Goal: Check status: Check status

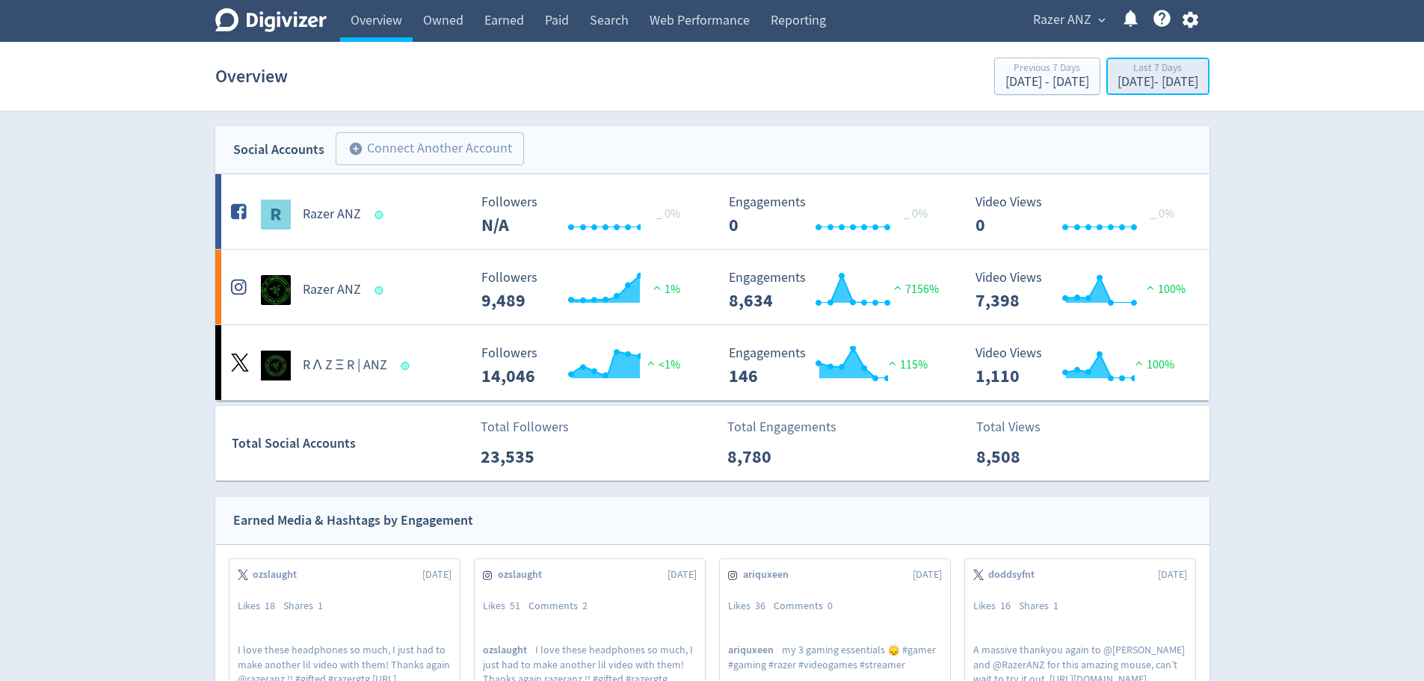
click at [1107, 93] on button "Last 7 Days [DATE] - [DATE]" at bounding box center [1158, 76] width 103 height 37
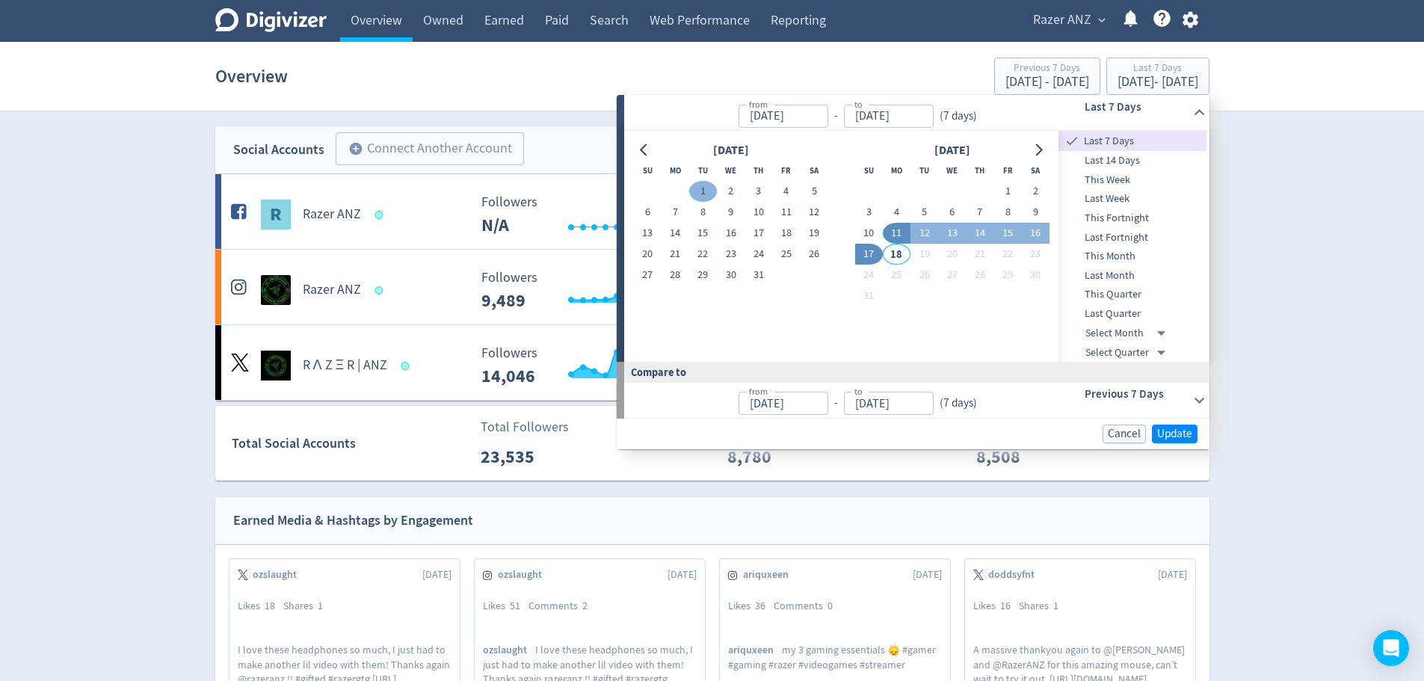
click at [702, 190] on button "1" at bounding box center [703, 191] width 28 height 21
type input "[DATE]"
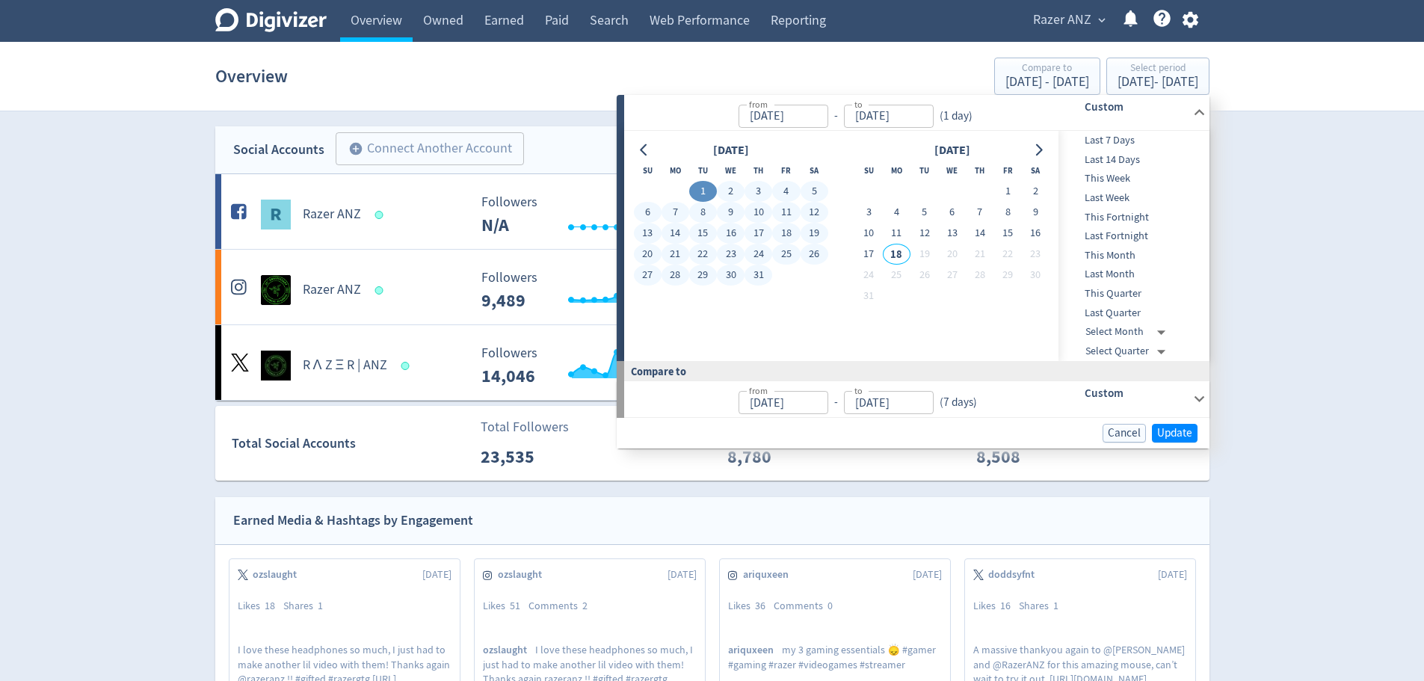
click at [757, 277] on button "31" at bounding box center [759, 275] width 28 height 21
type input "[DATE]"
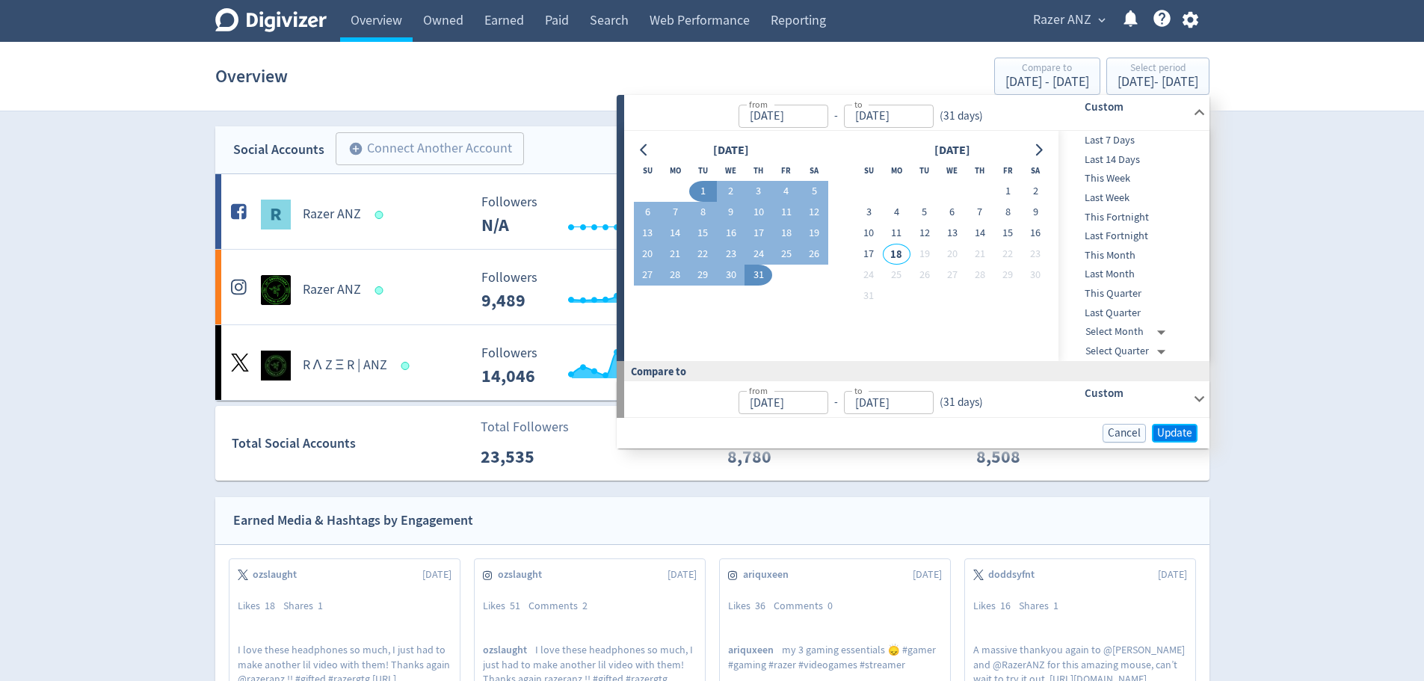
click at [1160, 435] on span "Update" at bounding box center [1174, 433] width 35 height 11
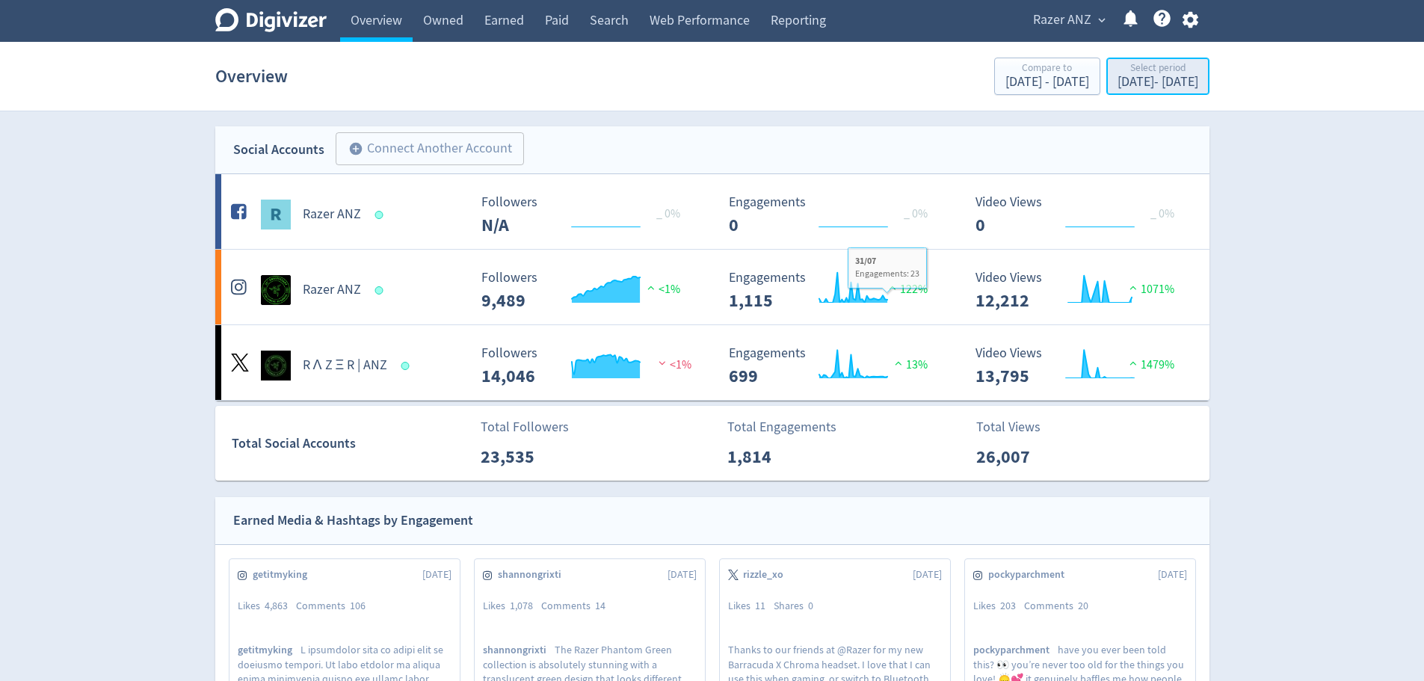
click at [1128, 81] on div "[DATE] - [DATE]" at bounding box center [1158, 82] width 81 height 13
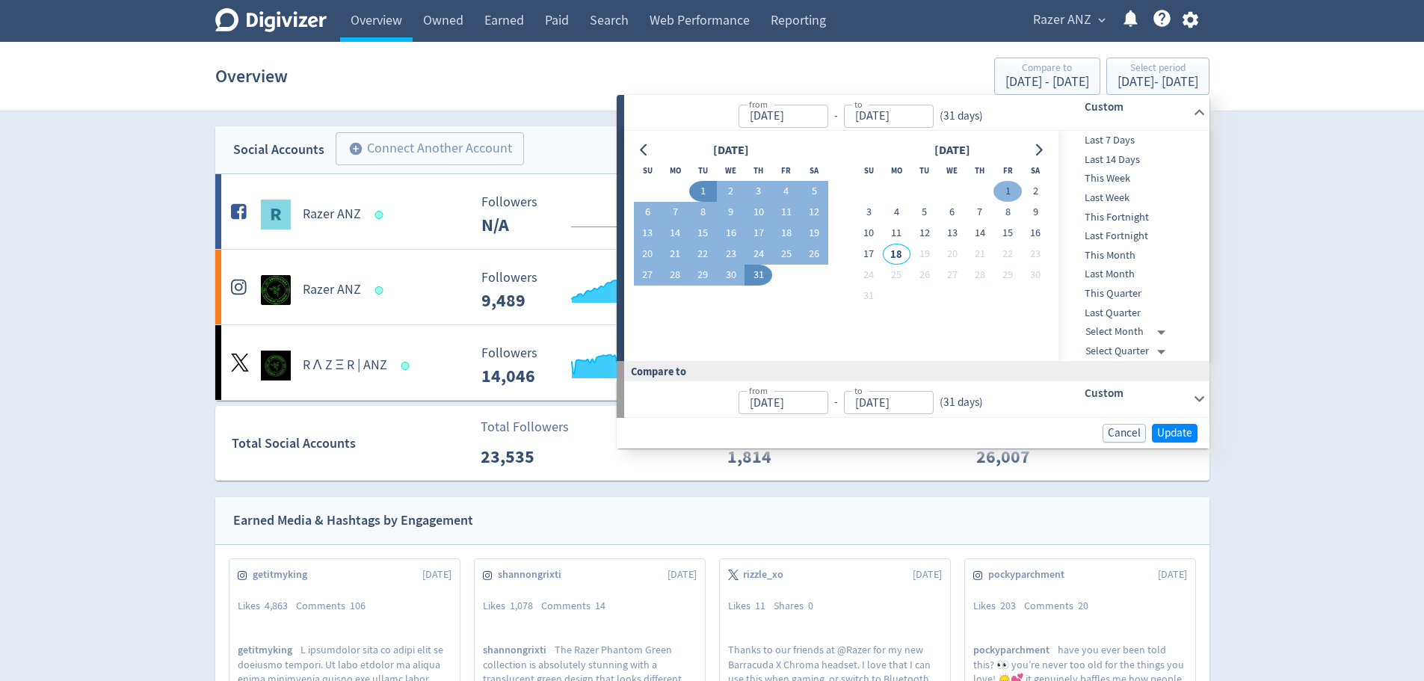
click at [1012, 188] on button "1" at bounding box center [1008, 191] width 28 height 21
type input "[DATE]"
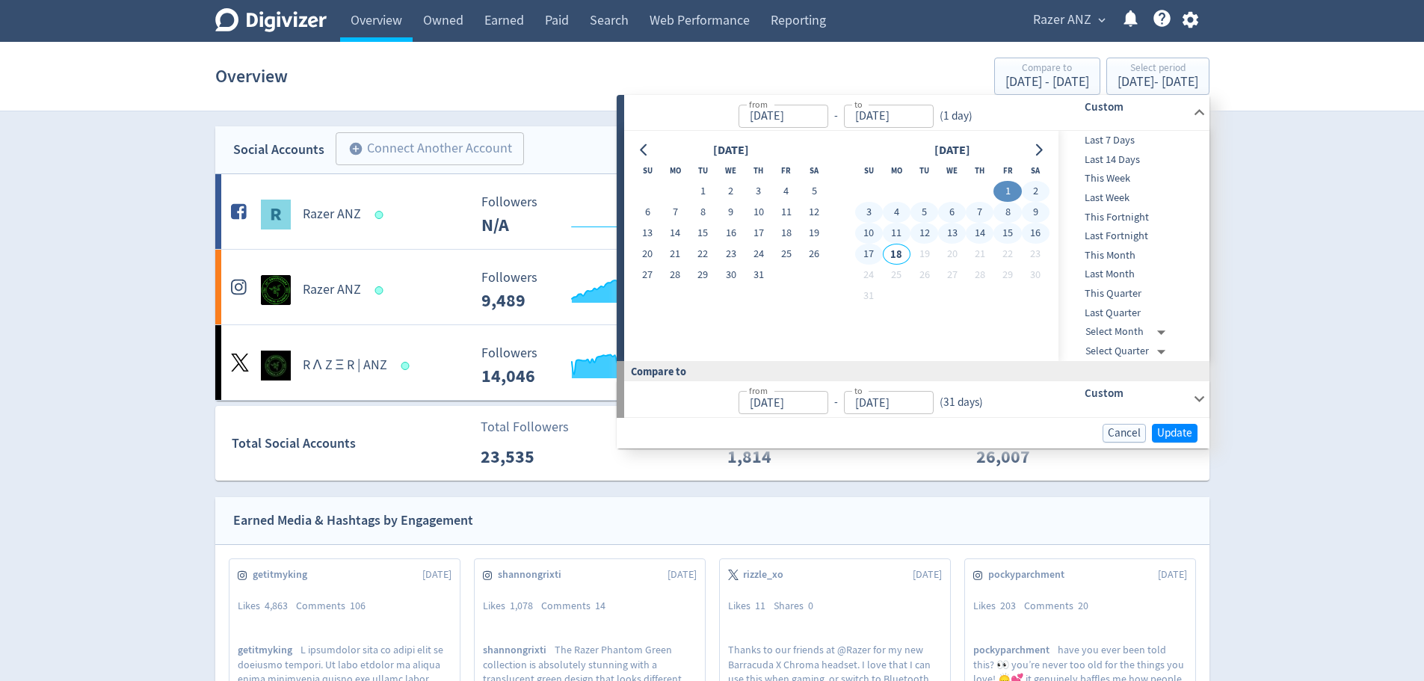
click at [873, 256] on button "17" at bounding box center [869, 254] width 28 height 21
type input "[DATE]"
click at [1160, 421] on div "Cancel Update" at bounding box center [913, 433] width 593 height 31
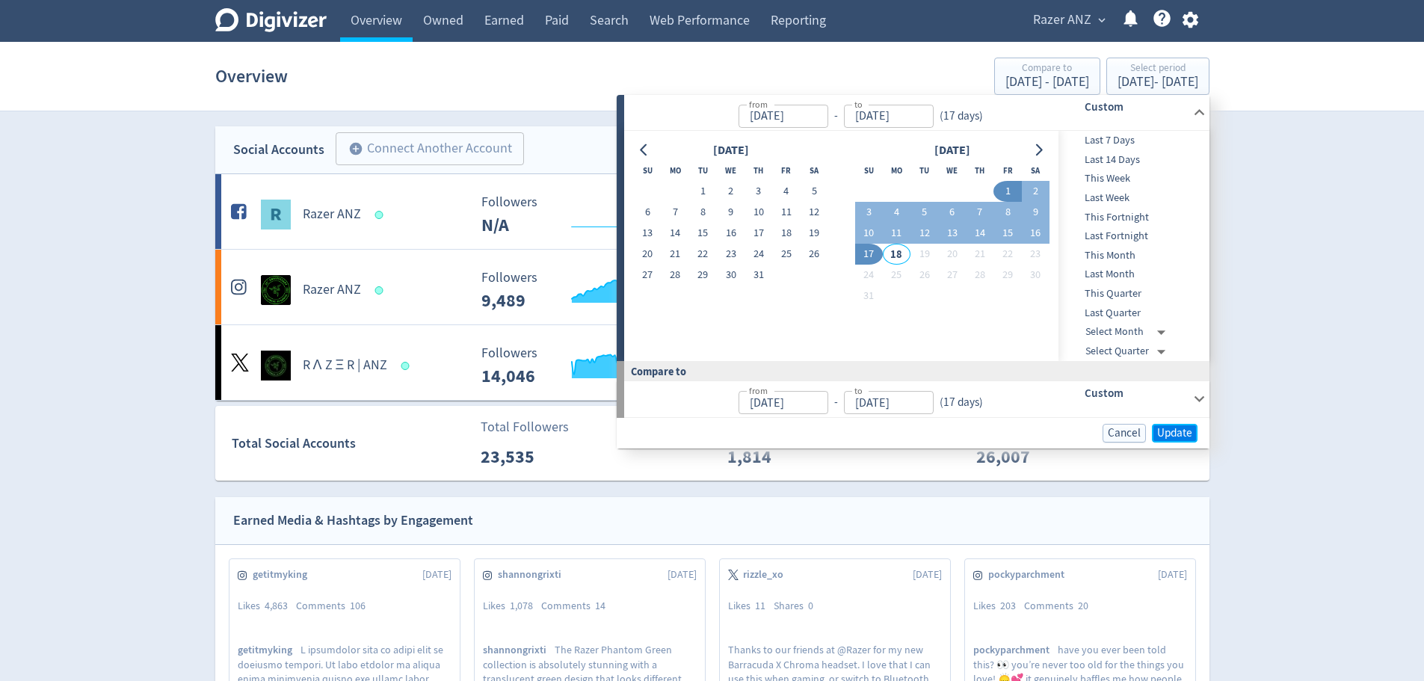
click at [1160, 428] on span "Update" at bounding box center [1174, 433] width 35 height 11
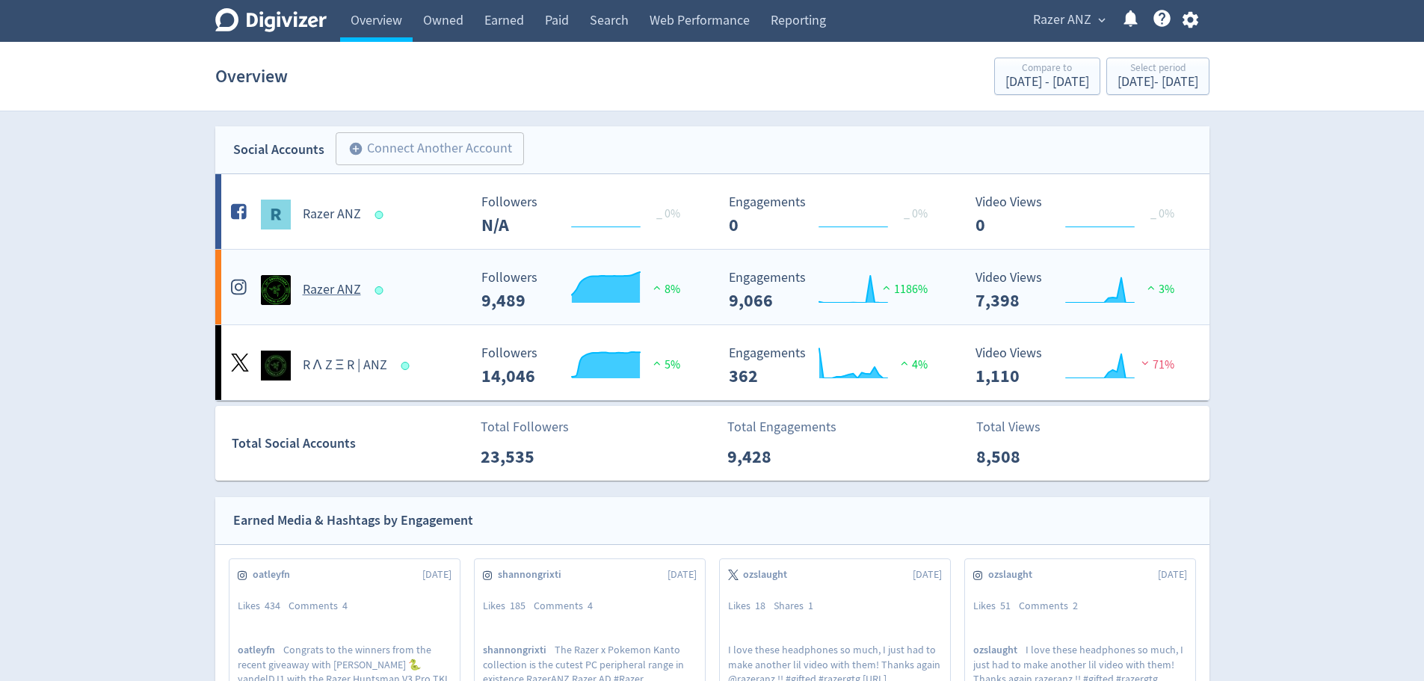
click at [330, 283] on h5 "Razer ANZ" at bounding box center [332, 290] width 58 height 18
click at [336, 289] on h5 "Razer ANZ" at bounding box center [332, 290] width 58 height 18
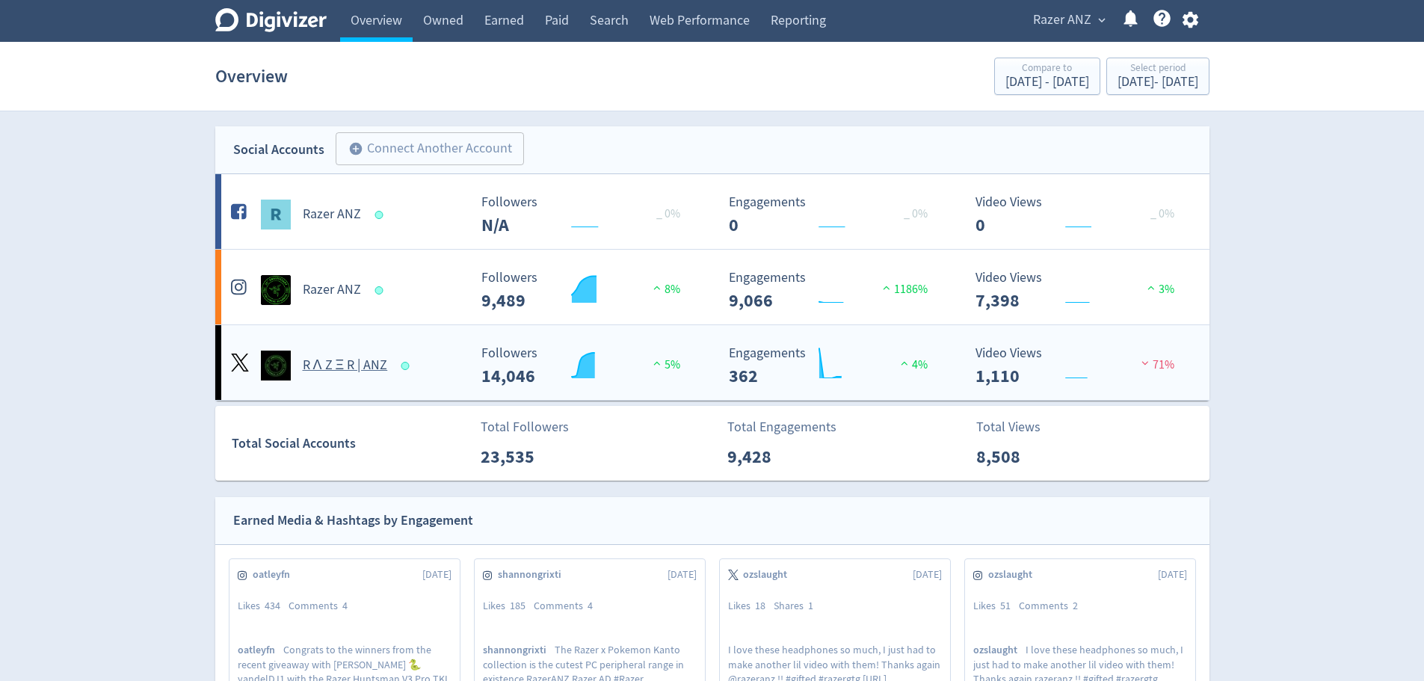
click at [371, 361] on h5 "R Λ Z Ξ R | ANZ" at bounding box center [345, 366] width 85 height 18
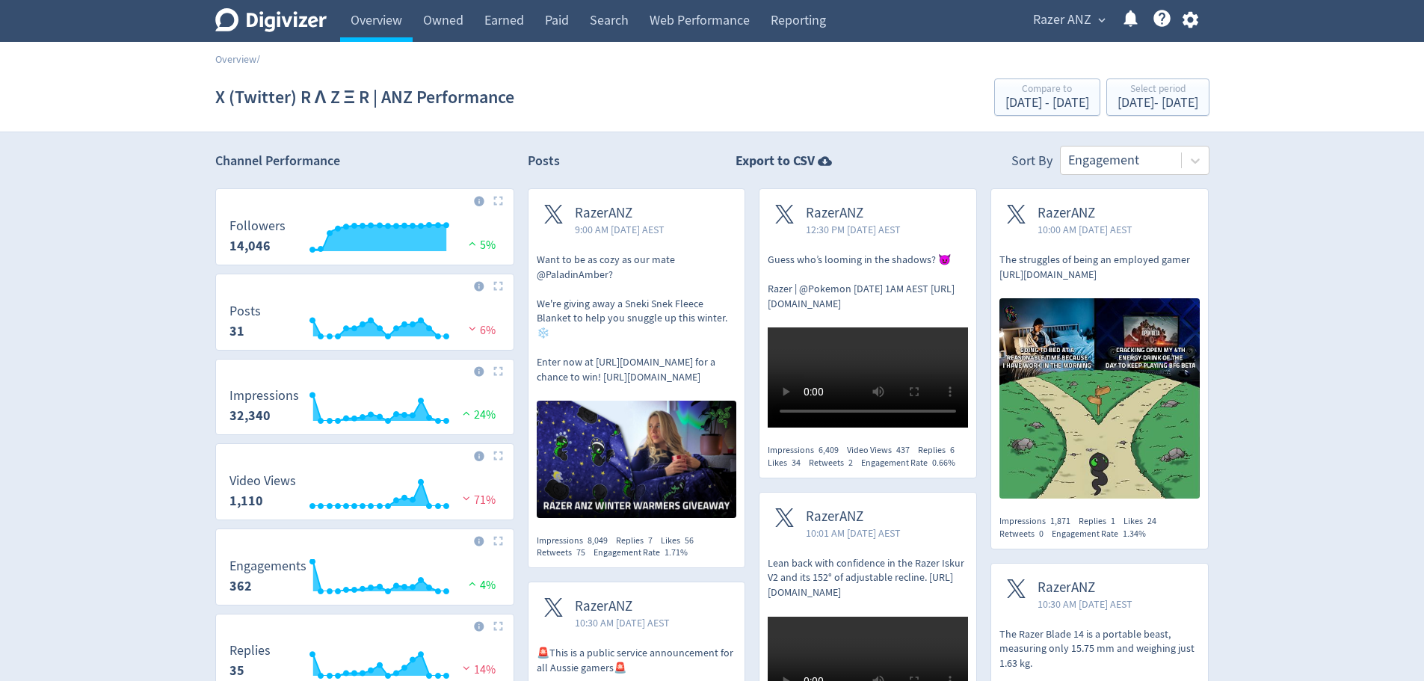
drag, startPoint x: 1145, startPoint y: 118, endPoint x: 1128, endPoint y: 108, distance: 20.1
click at [1145, 118] on div "X (Twitter) R Λ Z Ξ R | ANZ Performance Compare to [DATE] - [DATE] Select perio…" at bounding box center [712, 97] width 994 height 48
click at [1128, 107] on div "[DATE] - [DATE]" at bounding box center [1158, 102] width 81 height 13
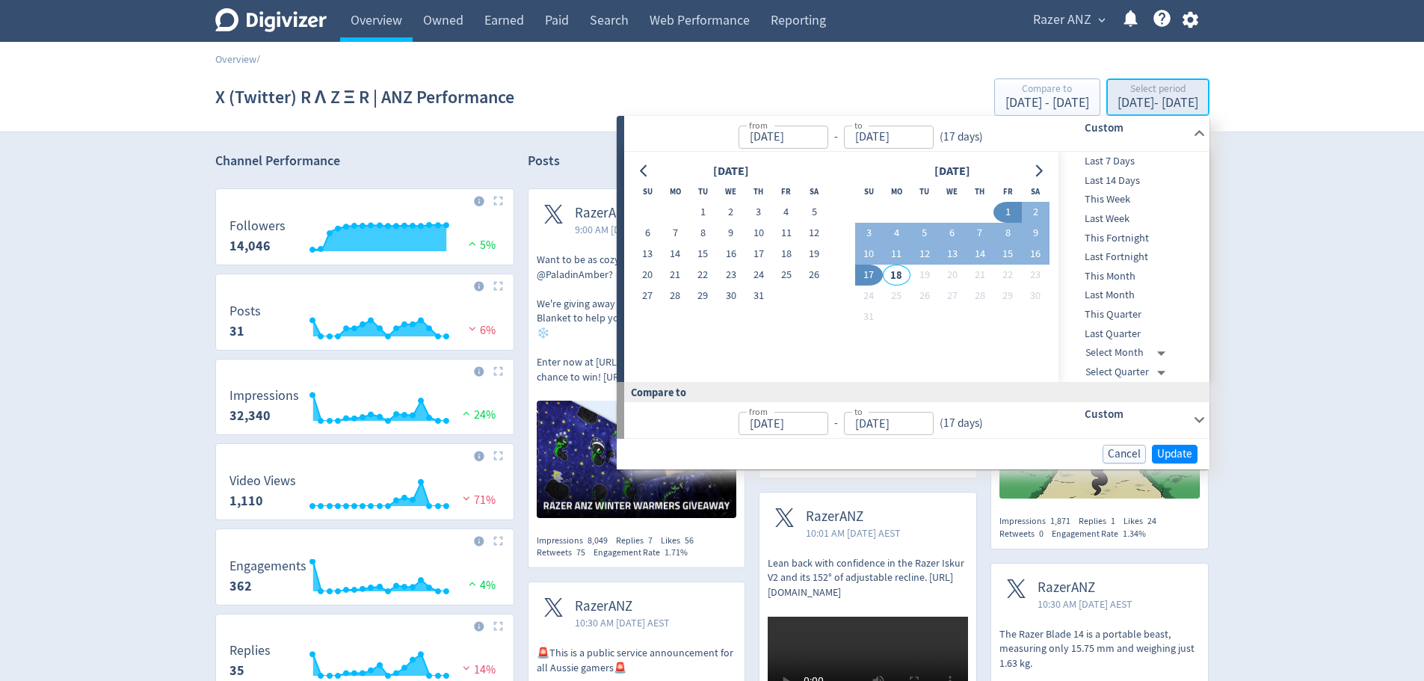
type input "[DATE]"
drag, startPoint x: 1178, startPoint y: 452, endPoint x: 1119, endPoint y: 382, distance: 91.2
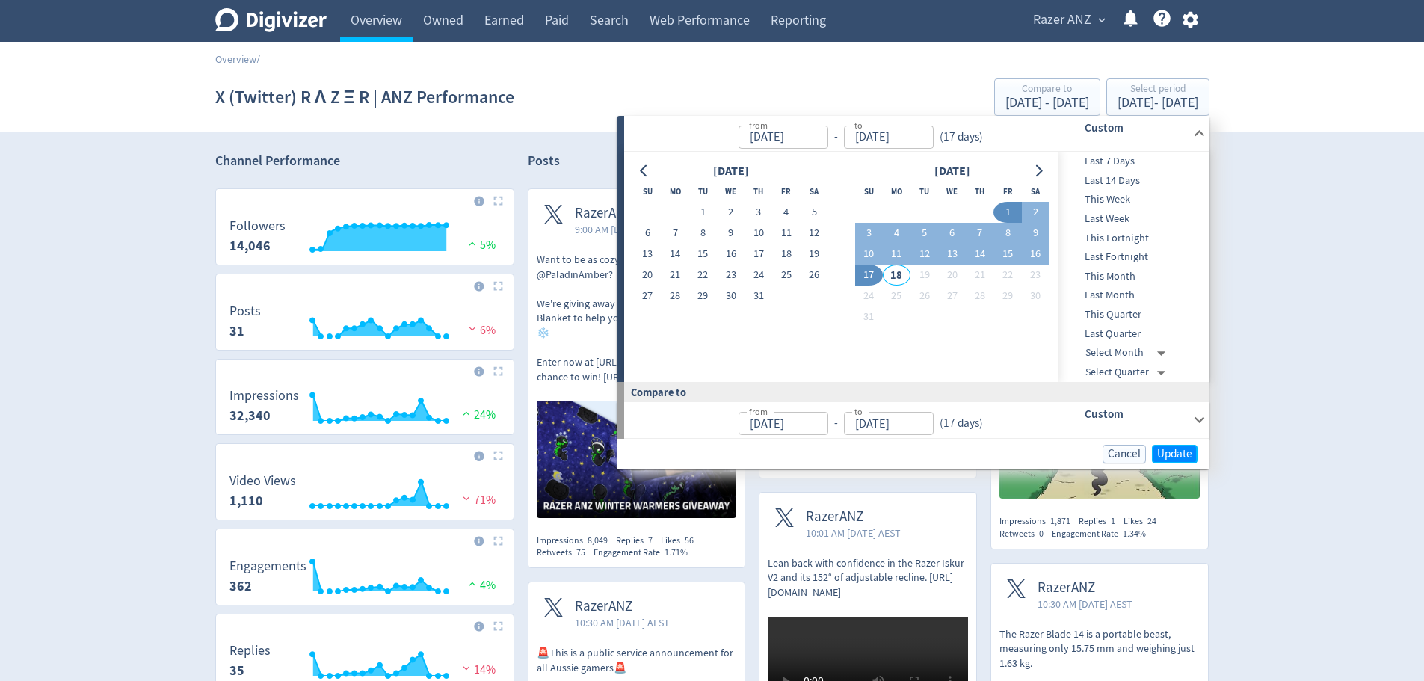
click at [1177, 452] on span "Update" at bounding box center [1174, 454] width 35 height 11
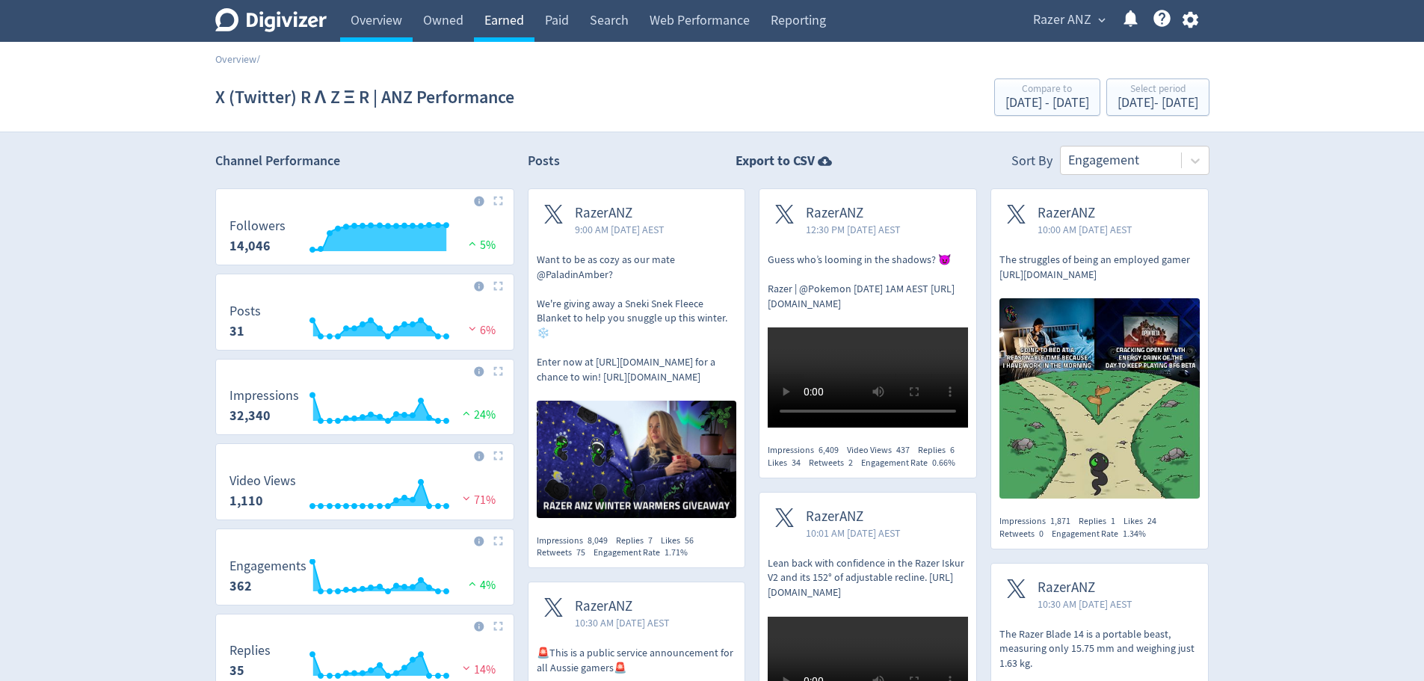
click at [502, 26] on link "Earned" at bounding box center [504, 21] width 61 height 42
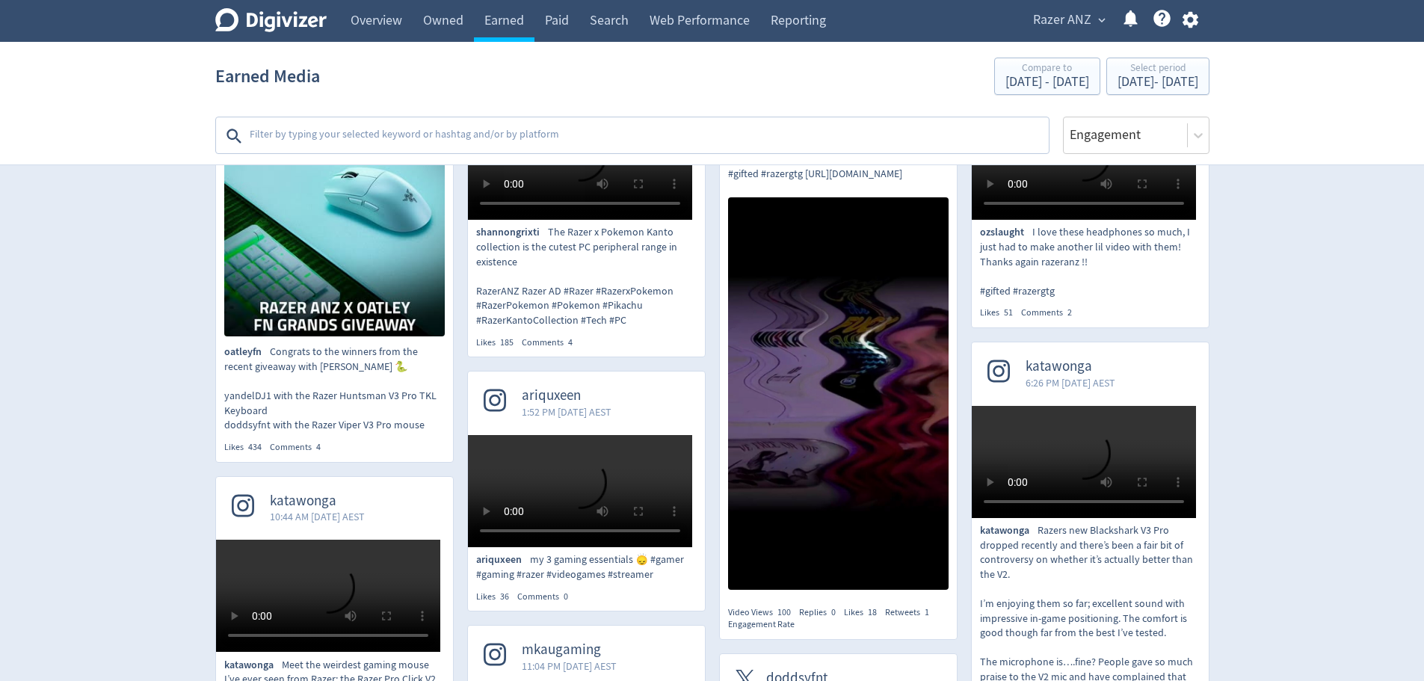
scroll to position [299, 0]
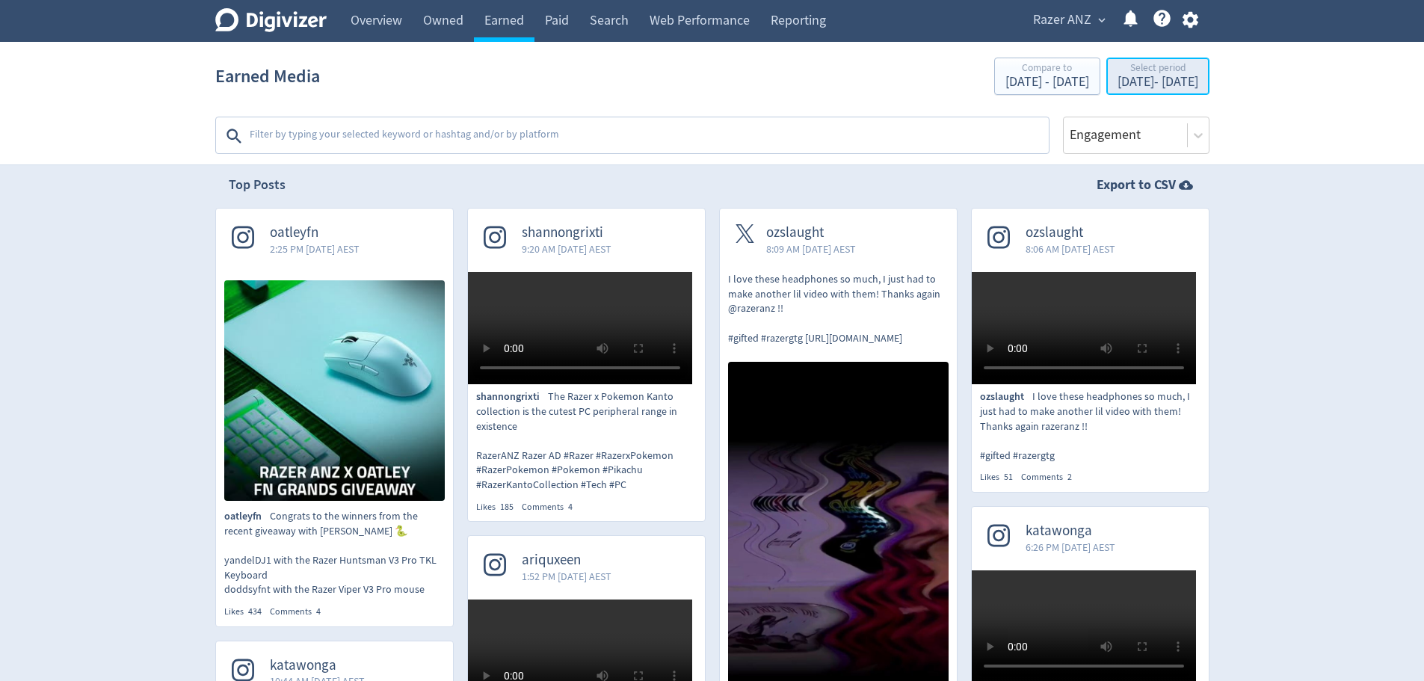
click at [1131, 76] on div "[DATE] - [DATE]" at bounding box center [1158, 82] width 81 height 13
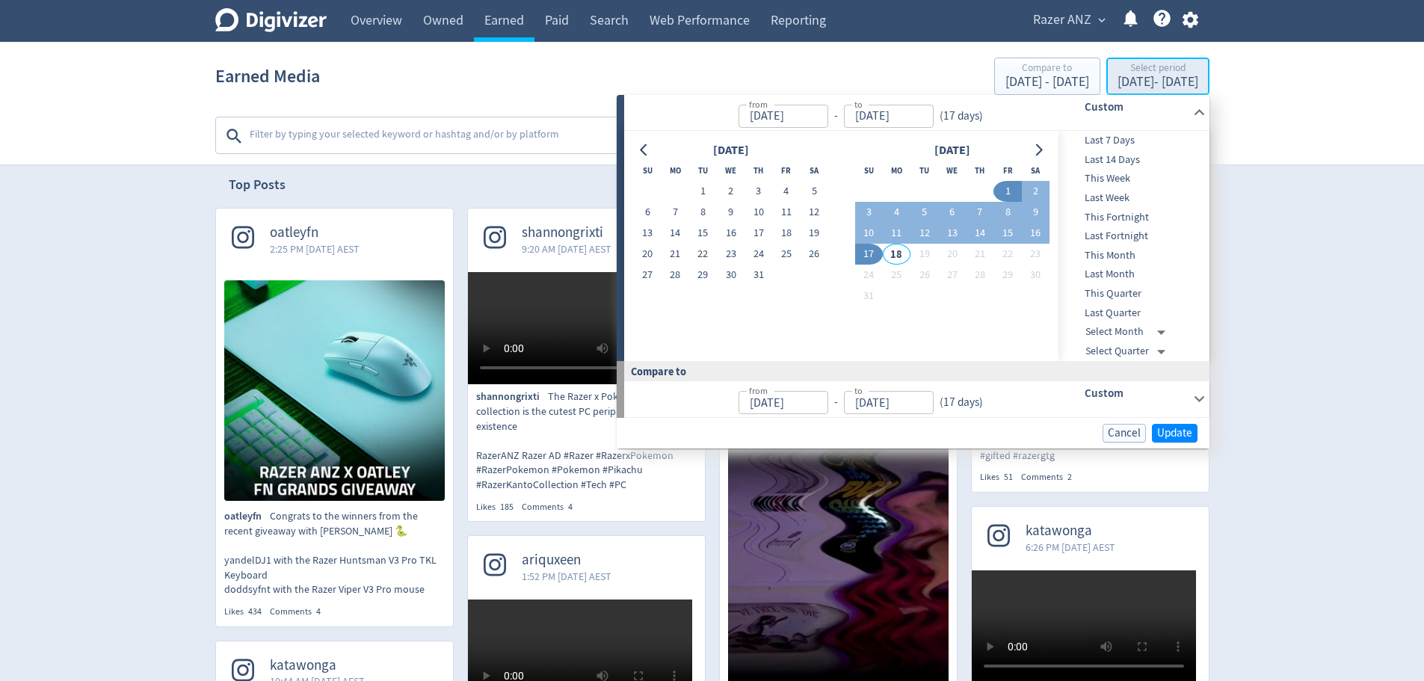
type input "[DATE]"
click at [1135, 181] on span "This Week" at bounding box center [1133, 178] width 148 height 16
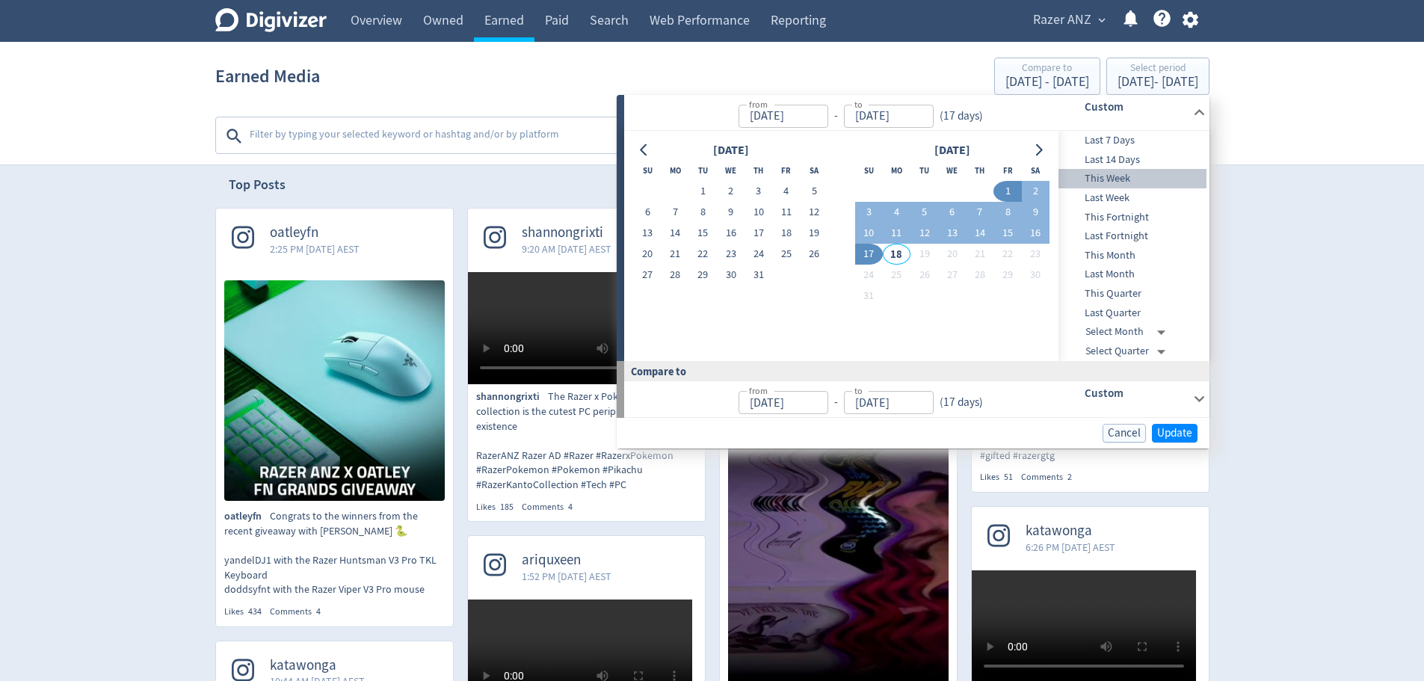
type input "[DATE]"
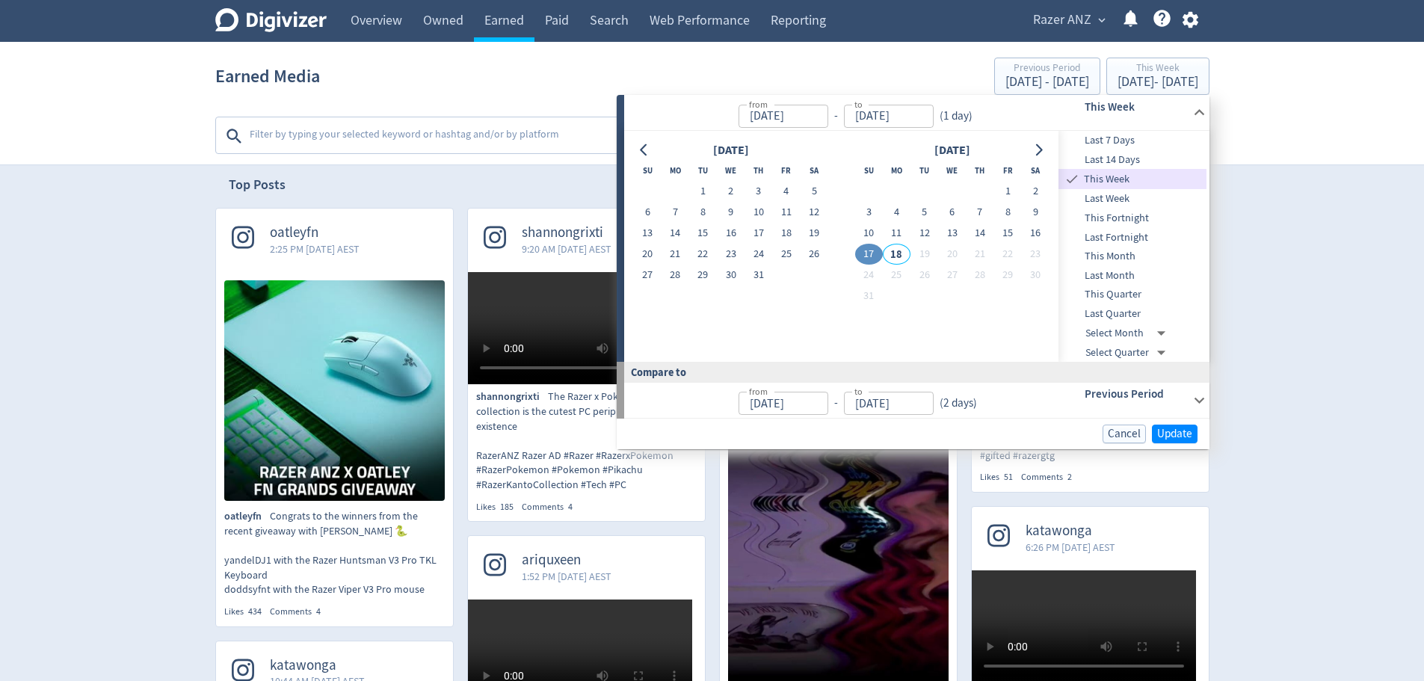
click at [1131, 197] on span "Last Week" at bounding box center [1133, 199] width 148 height 16
type input "[DATE]"
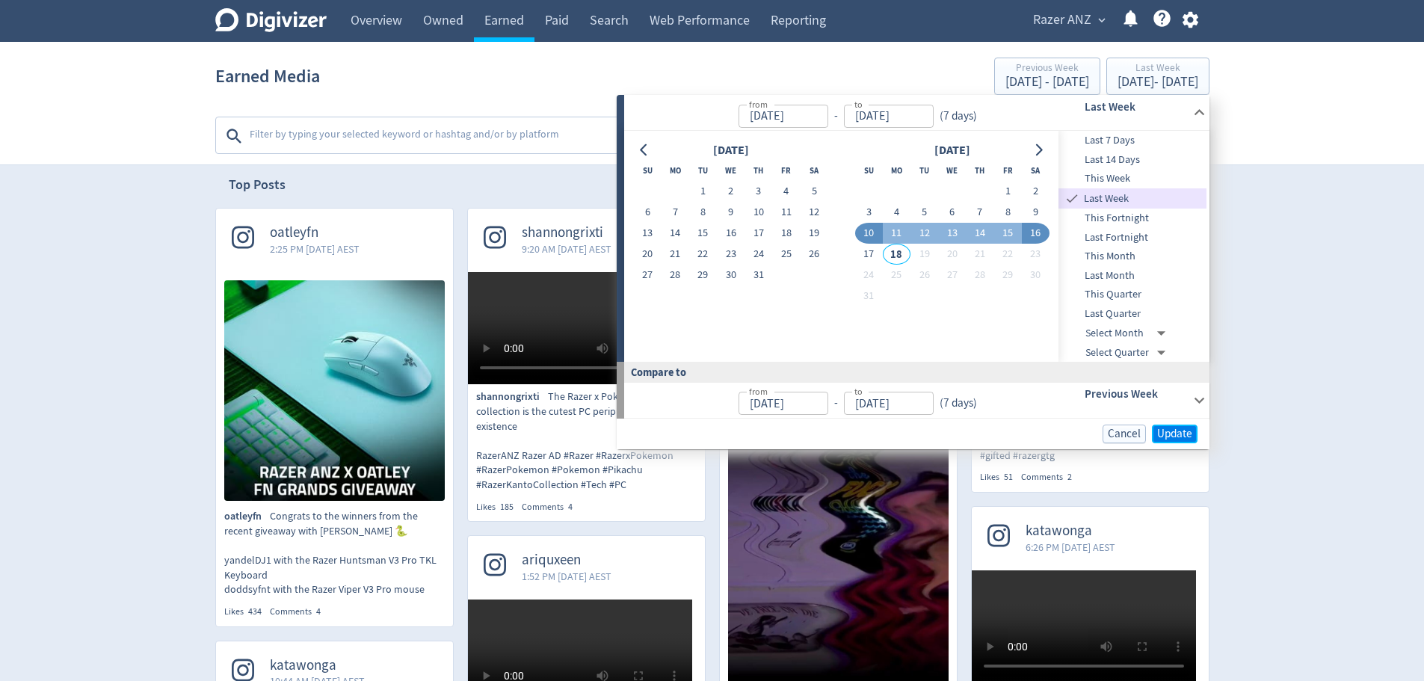
click at [1176, 435] on span "Update" at bounding box center [1174, 433] width 35 height 11
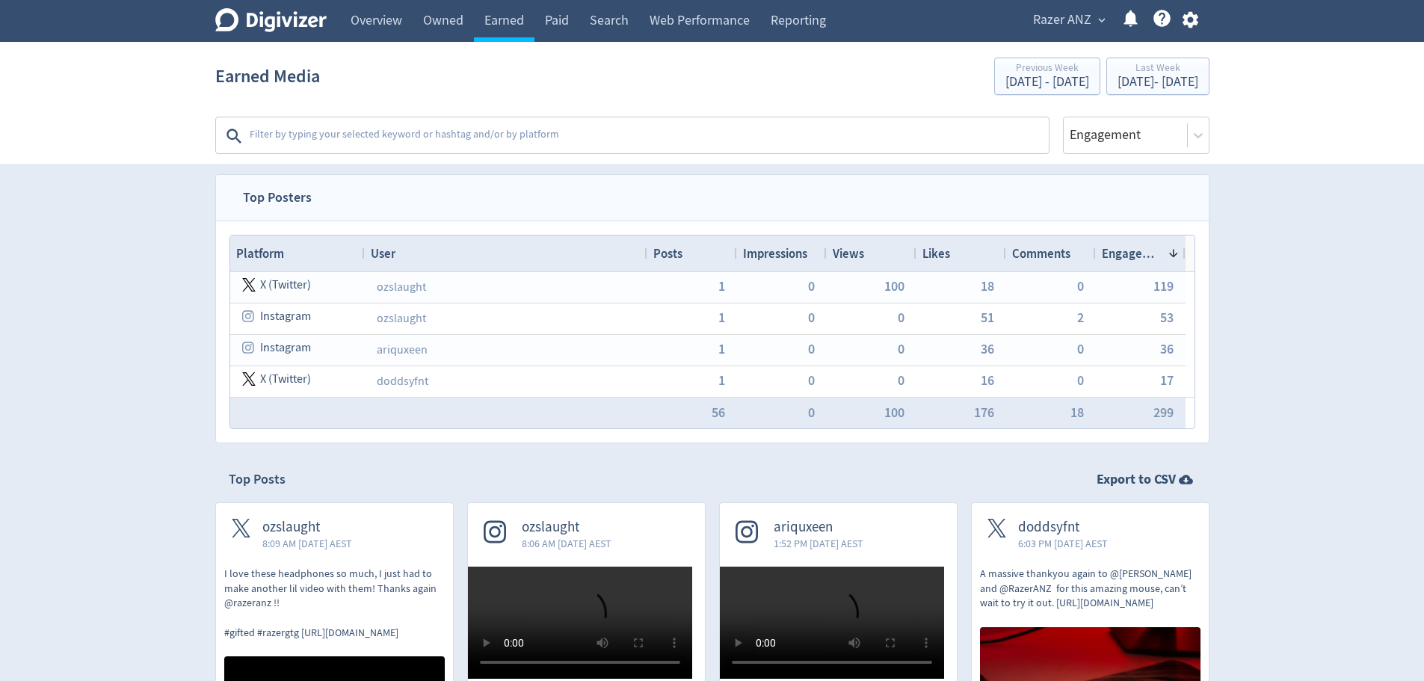
scroll to position [0, 0]
